Goal: Check status: Check status

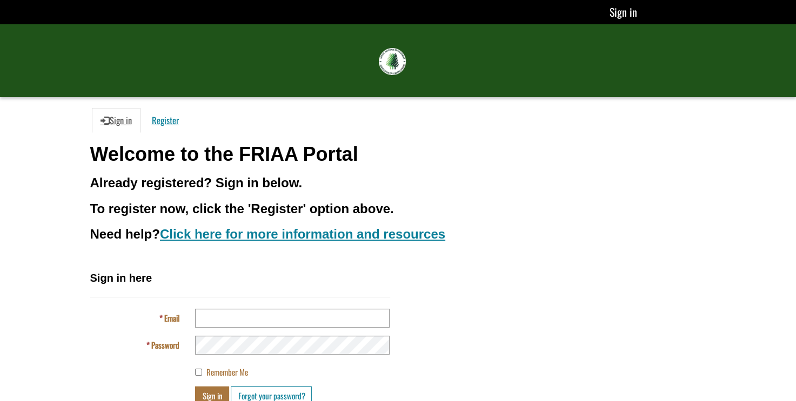
click at [522, 272] on div "Sign in here Email Password Remember Me Sign in Forgot your password?" at bounding box center [398, 342] width 632 height 143
click at [218, 315] on input "Email" at bounding box center [292, 318] width 195 height 19
type input "**********"
click at [217, 393] on button "Sign in" at bounding box center [212, 396] width 34 height 19
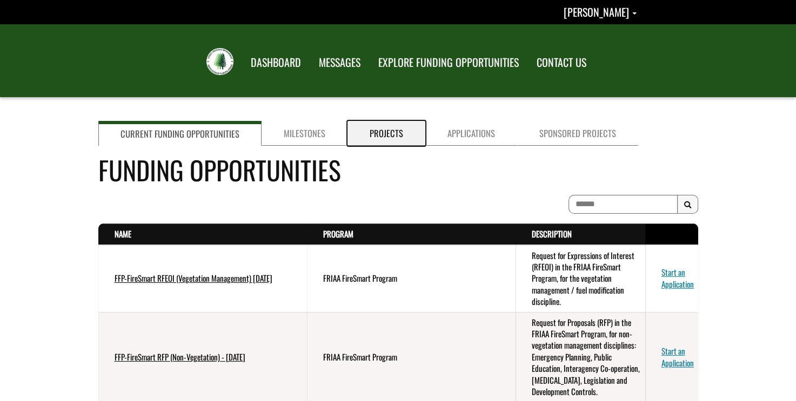
click at [387, 136] on link "Projects" at bounding box center [386, 133] width 78 height 25
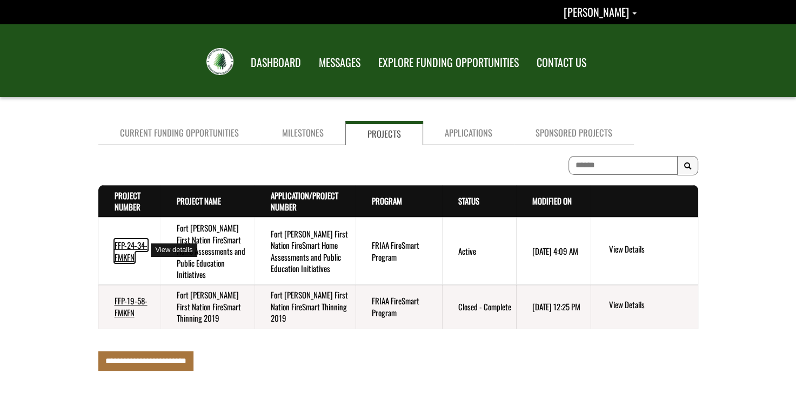
drag, startPoint x: 117, startPoint y: 243, endPoint x: 381, endPoint y: 238, distance: 264.3
click at [117, 242] on link "FFP-24-34-FMKFN" at bounding box center [131, 250] width 33 height 23
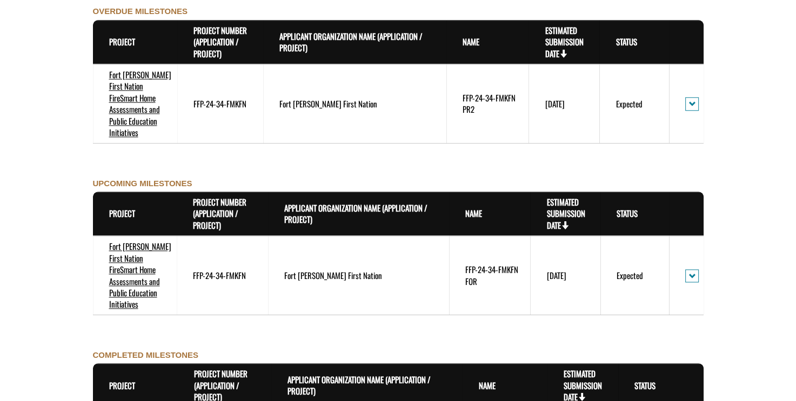
scroll to position [1027, 0]
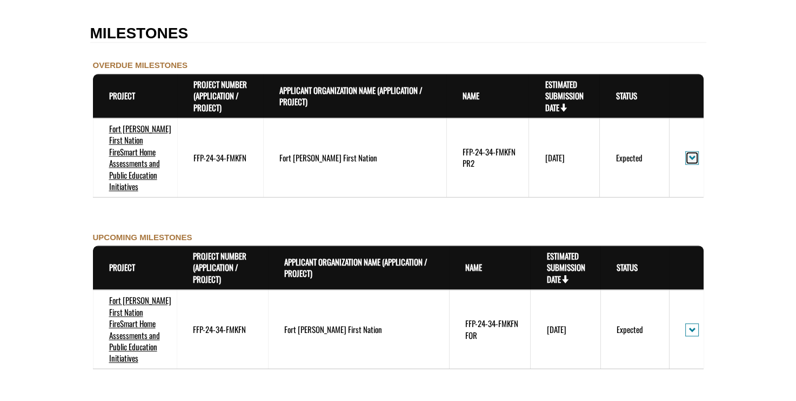
click at [690, 154] on span "action menu" at bounding box center [691, 158] width 7 height 8
click at [713, 167] on link "View Details" at bounding box center [730, 170] width 84 height 15
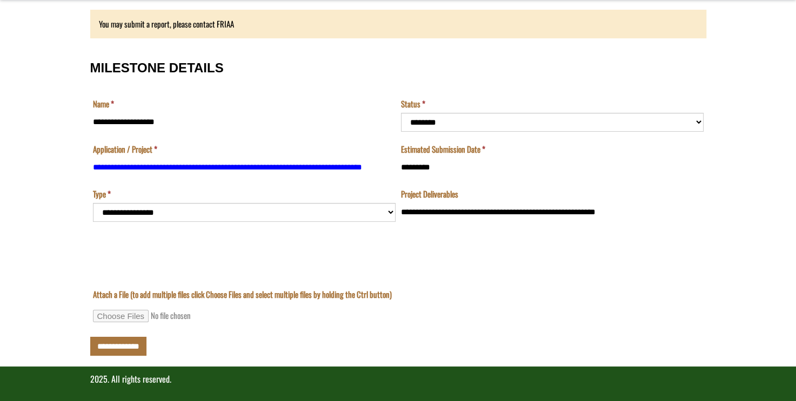
scroll to position [102, 0]
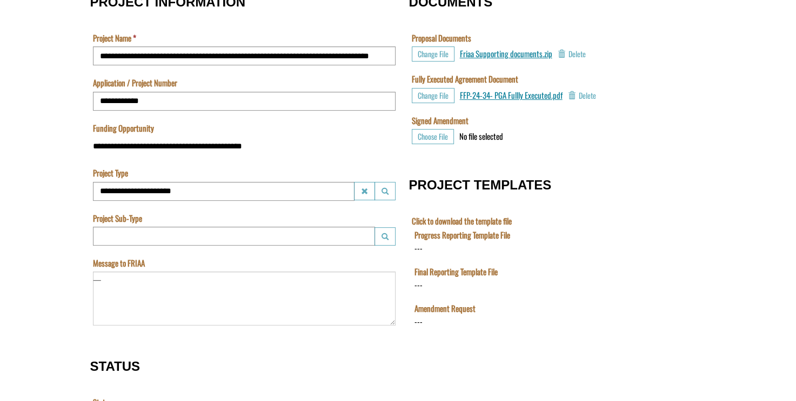
scroll to position [344, 0]
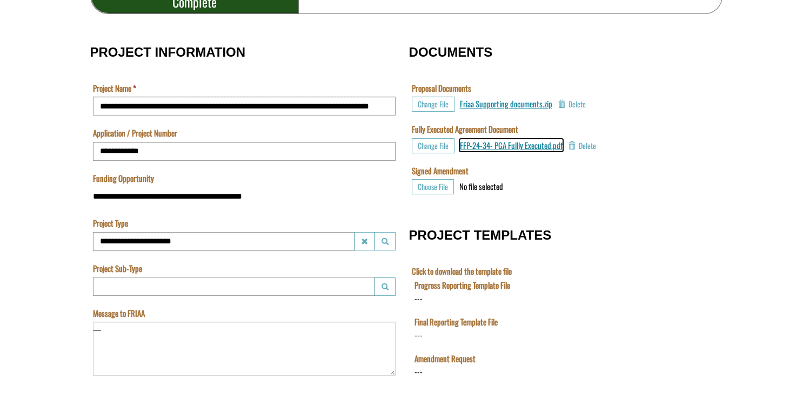
drag, startPoint x: 522, startPoint y: 150, endPoint x: 530, endPoint y: 148, distance: 7.2
click at [522, 150] on span "FFP-24-34- PGA Fullly Executed.pdf" at bounding box center [511, 145] width 103 height 12
click at [469, 284] on label "Progress Reporting Template File" at bounding box center [462, 285] width 96 height 11
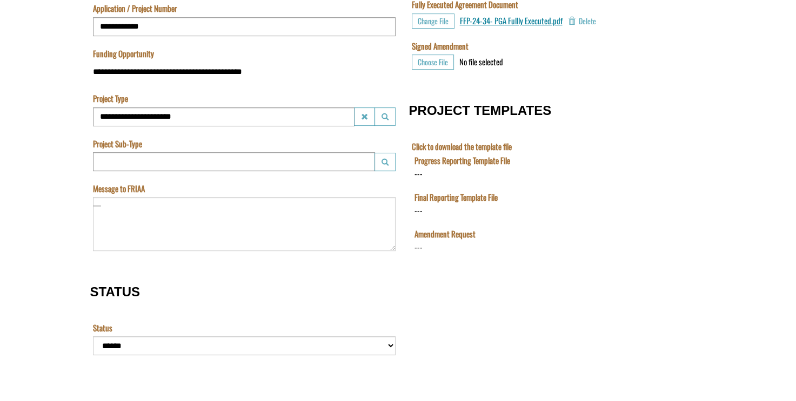
scroll to position [506, 0]
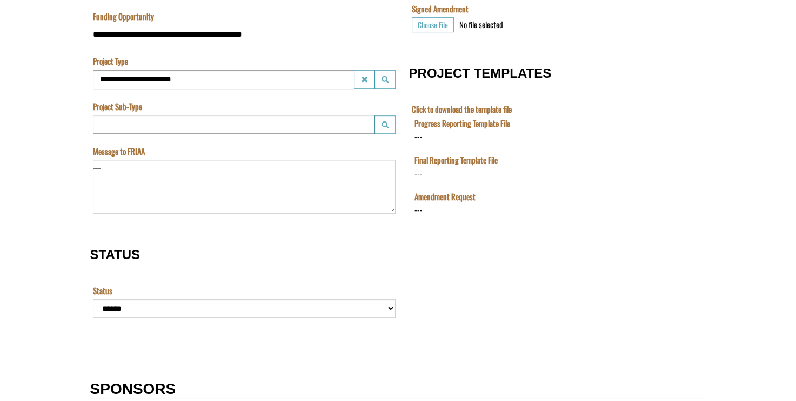
click at [456, 108] on label "Click to download the template file" at bounding box center [462, 109] width 100 height 11
click at [540, 108] on div "Click to download the template file" at bounding box center [558, 107] width 292 height 6
click at [501, 123] on label "Progress Reporting Template File" at bounding box center [462, 123] width 96 height 11
drag, startPoint x: 501, startPoint y: 123, endPoint x: 458, endPoint y: 123, distance: 43.2
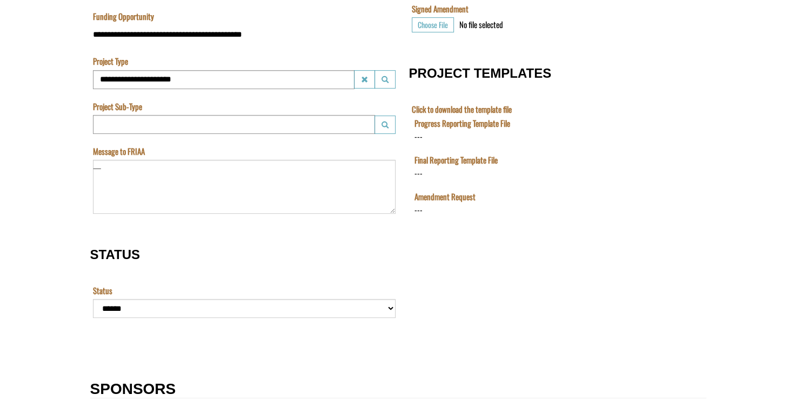
click at [458, 123] on label "Progress Reporting Template File" at bounding box center [462, 123] width 96 height 11
drag, startPoint x: 458, startPoint y: 123, endPoint x: 618, endPoint y: 190, distance: 173.1
click at [618, 190] on td "Final Reporting Template File Choose File --- Delete" at bounding box center [557, 173] width 292 height 37
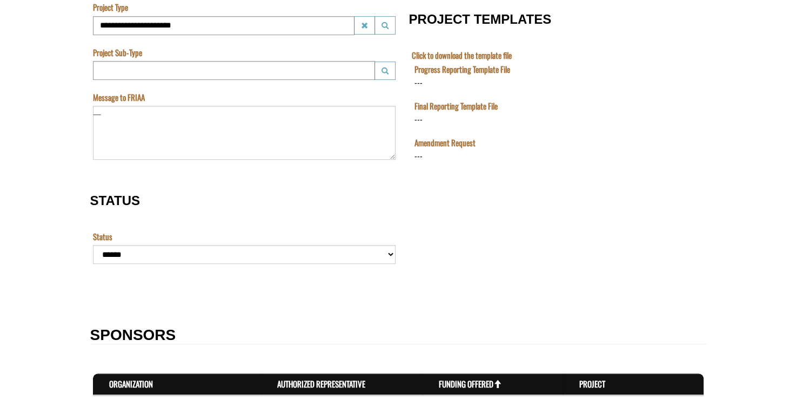
scroll to position [496, 0]
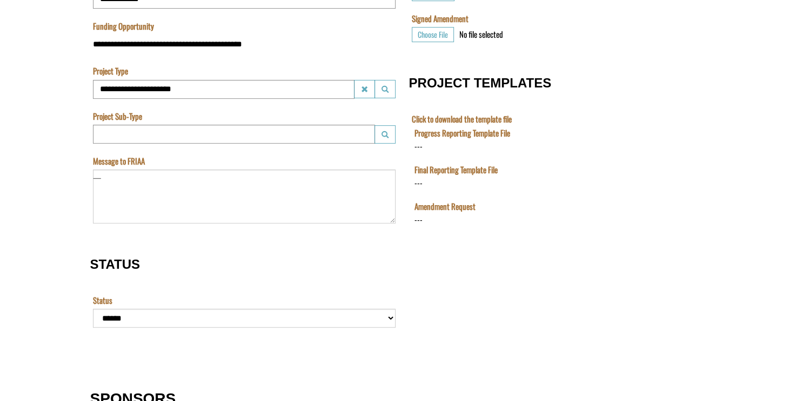
click at [438, 204] on label "Amendment Request" at bounding box center [444, 206] width 61 height 11
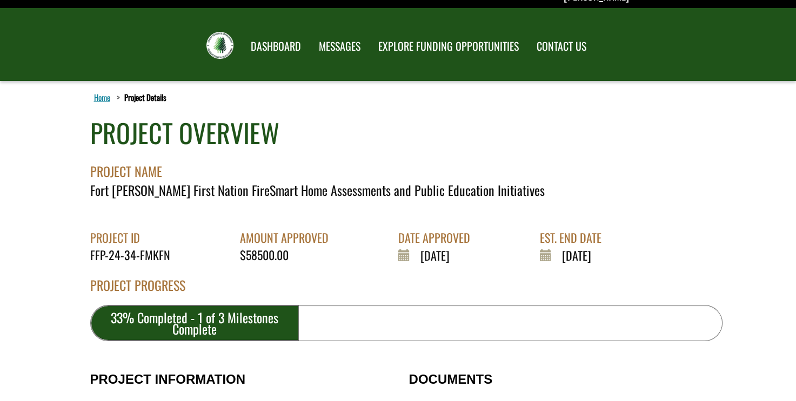
scroll to position [0, 0]
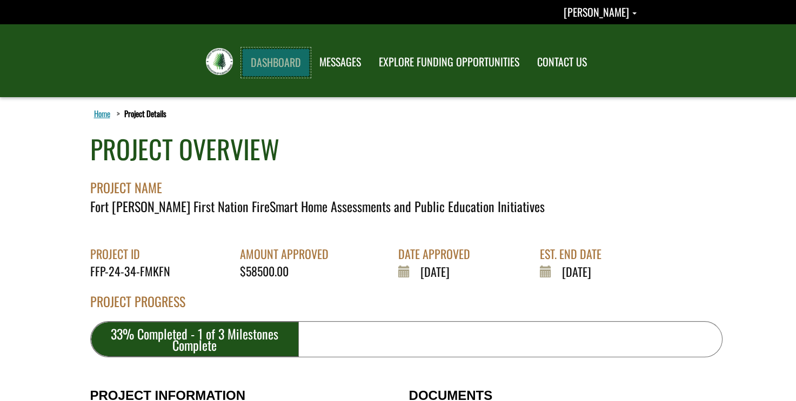
click at [274, 69] on link "DASHBOARD" at bounding box center [276, 63] width 68 height 28
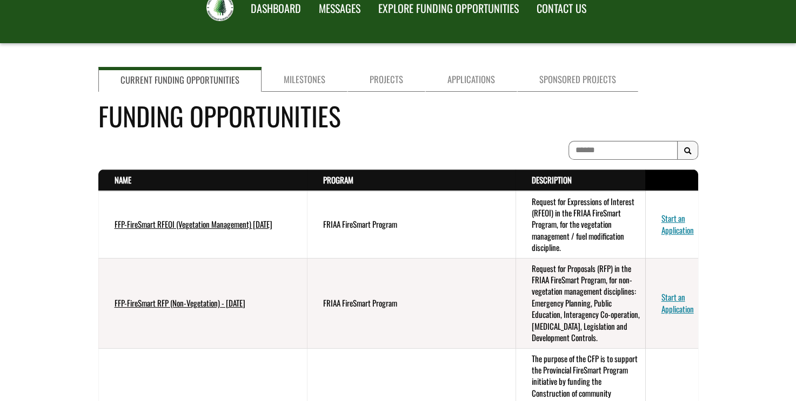
scroll to position [54, 0]
click at [286, 78] on link "Milestones" at bounding box center [305, 79] width 86 height 25
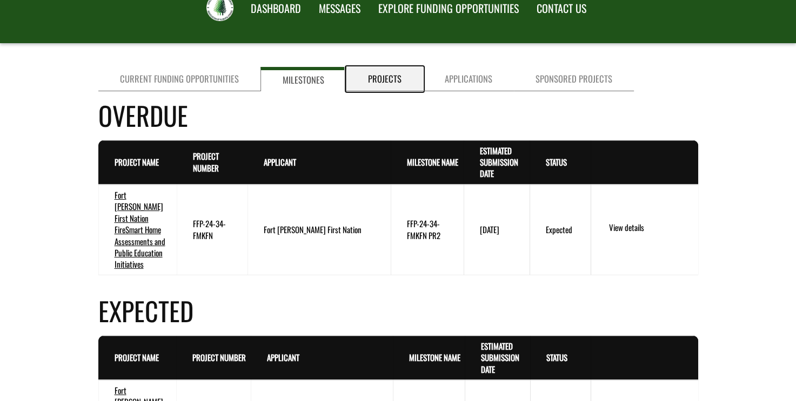
click at [372, 89] on link "Projects" at bounding box center [384, 79] width 77 height 24
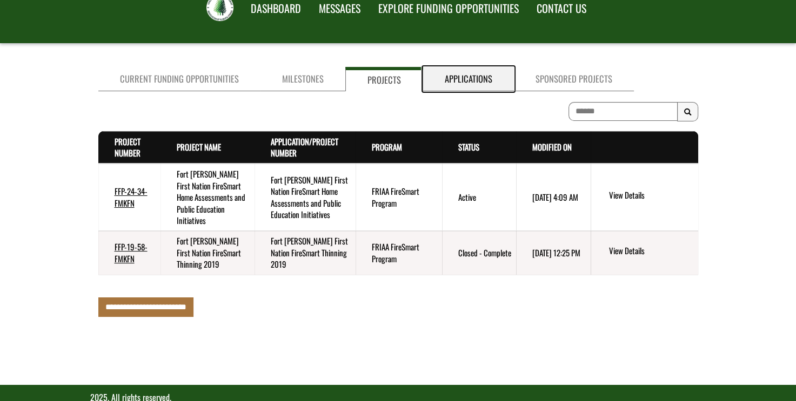
click at [460, 73] on link "Applications" at bounding box center [468, 79] width 91 height 24
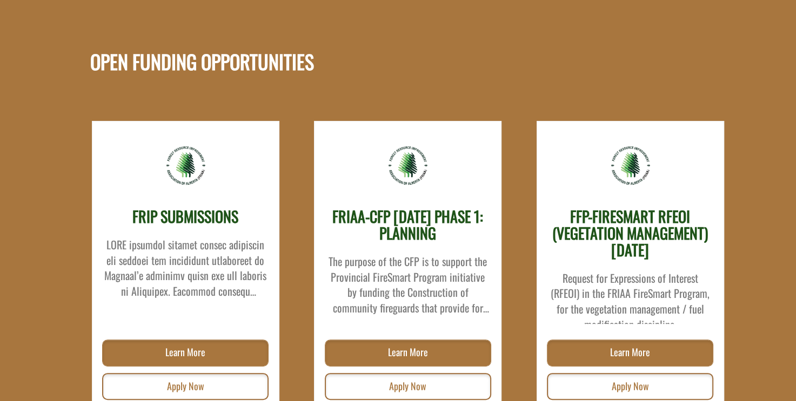
scroll to position [17, 0]
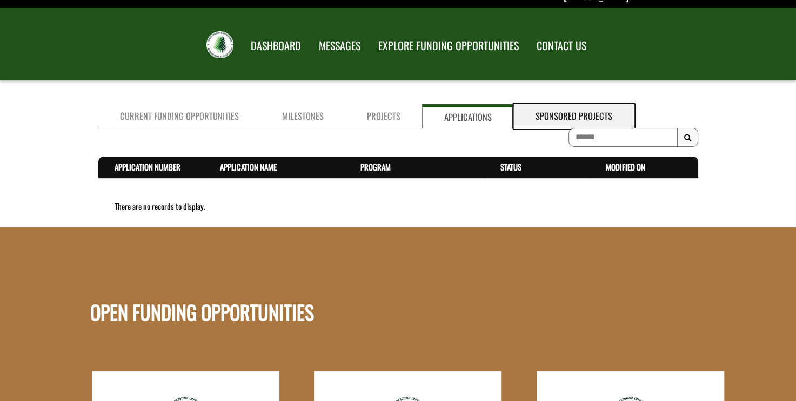
click at [581, 116] on link "Sponsored Projects" at bounding box center [574, 116] width 120 height 24
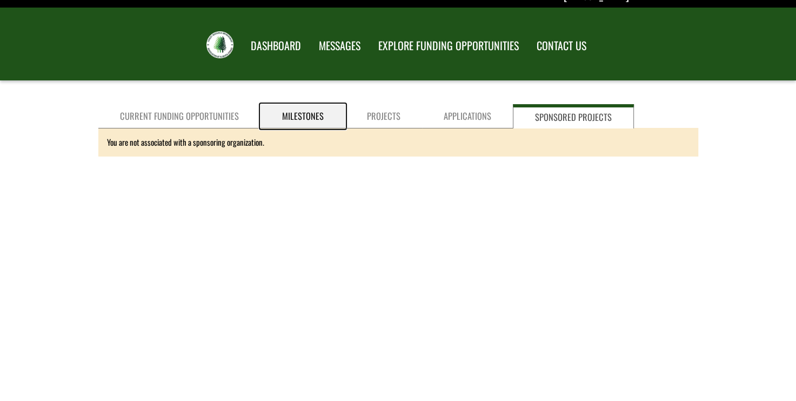
click at [278, 114] on link "Milestones" at bounding box center [302, 116] width 85 height 24
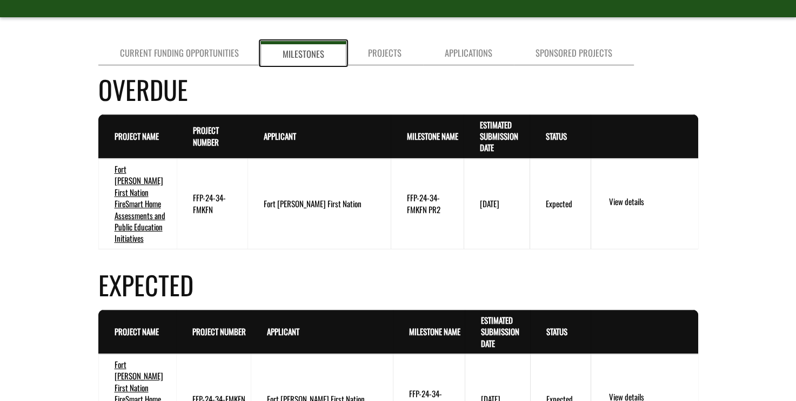
scroll to position [108, 0]
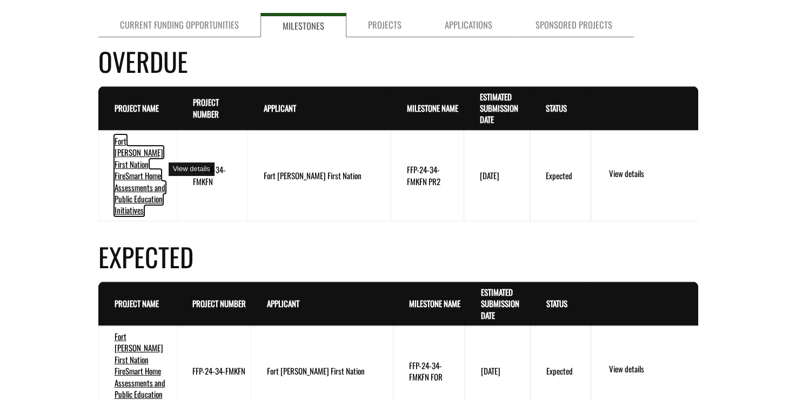
click at [150, 181] on link "Fort McKay First Nation FireSmart Home Assessments and Public Education Initiat…" at bounding box center [140, 176] width 51 height 82
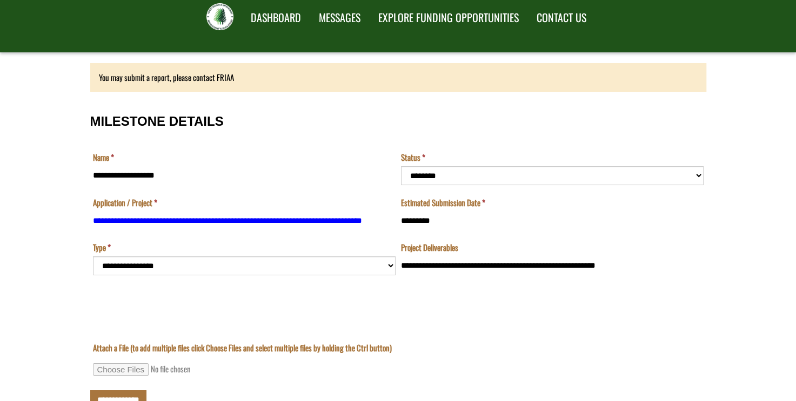
scroll to position [102, 0]
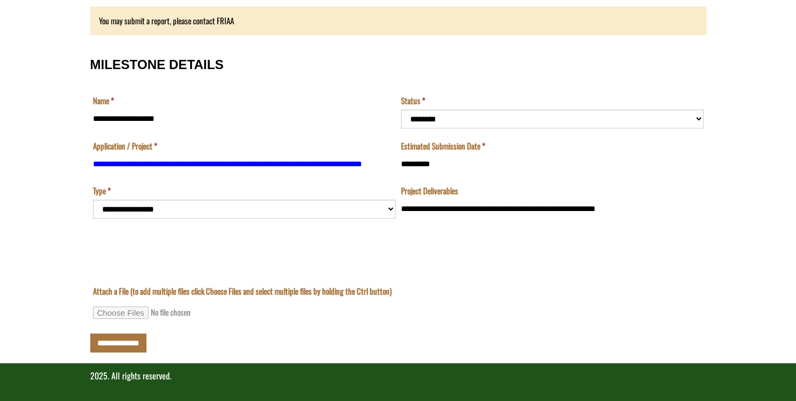
click at [224, 207] on td "**********" at bounding box center [244, 224] width 308 height 79
click at [134, 310] on input "Attach a File (to add multiple files click Choose Files and select multiple fil…" at bounding box center [166, 313] width 147 height 12
select select "*********"
